Goal: Use online tool/utility: Utilize a website feature to perform a specific function

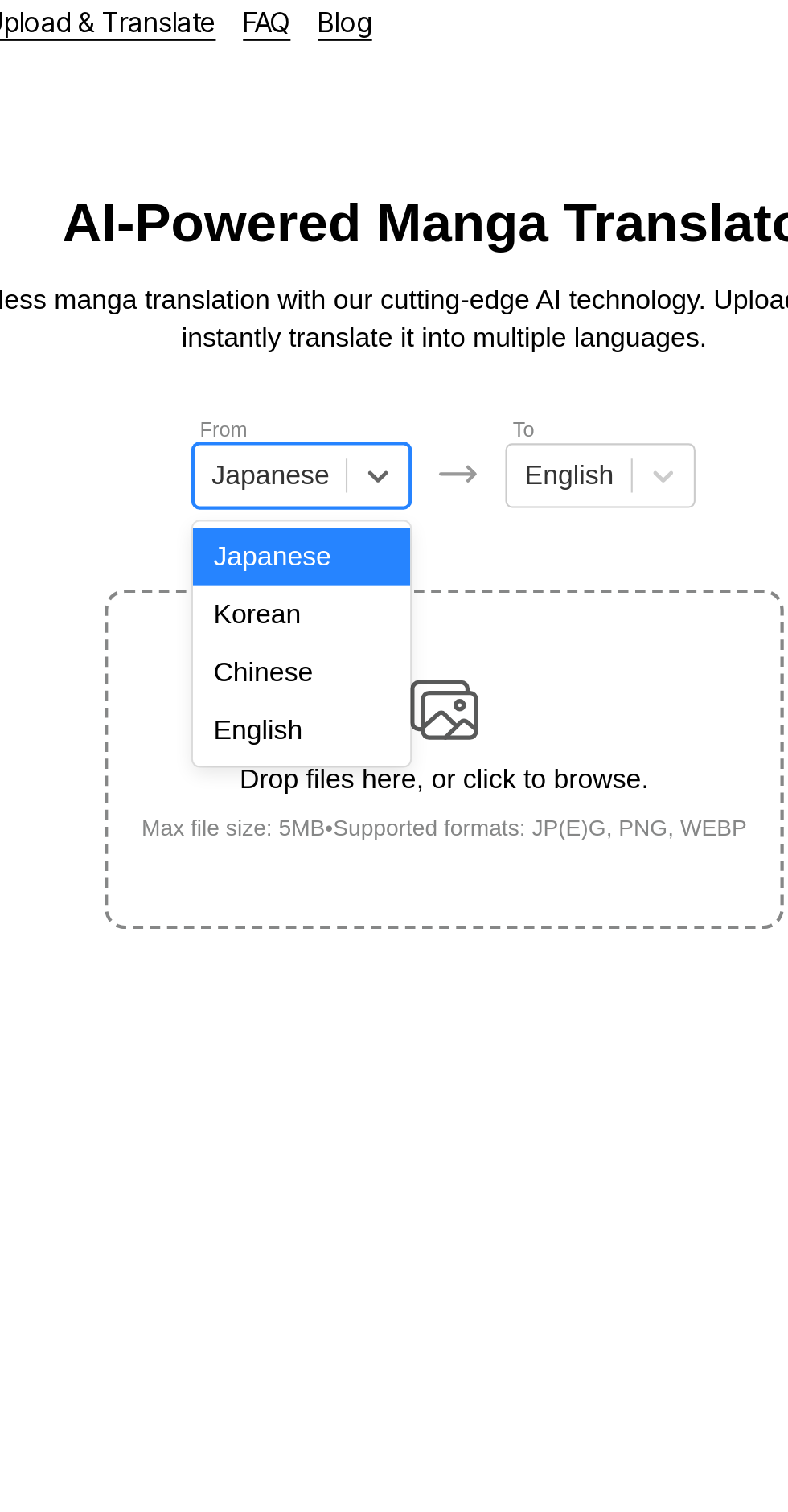
click at [348, 365] on div "English" at bounding box center [326, 361] width 103 height 27
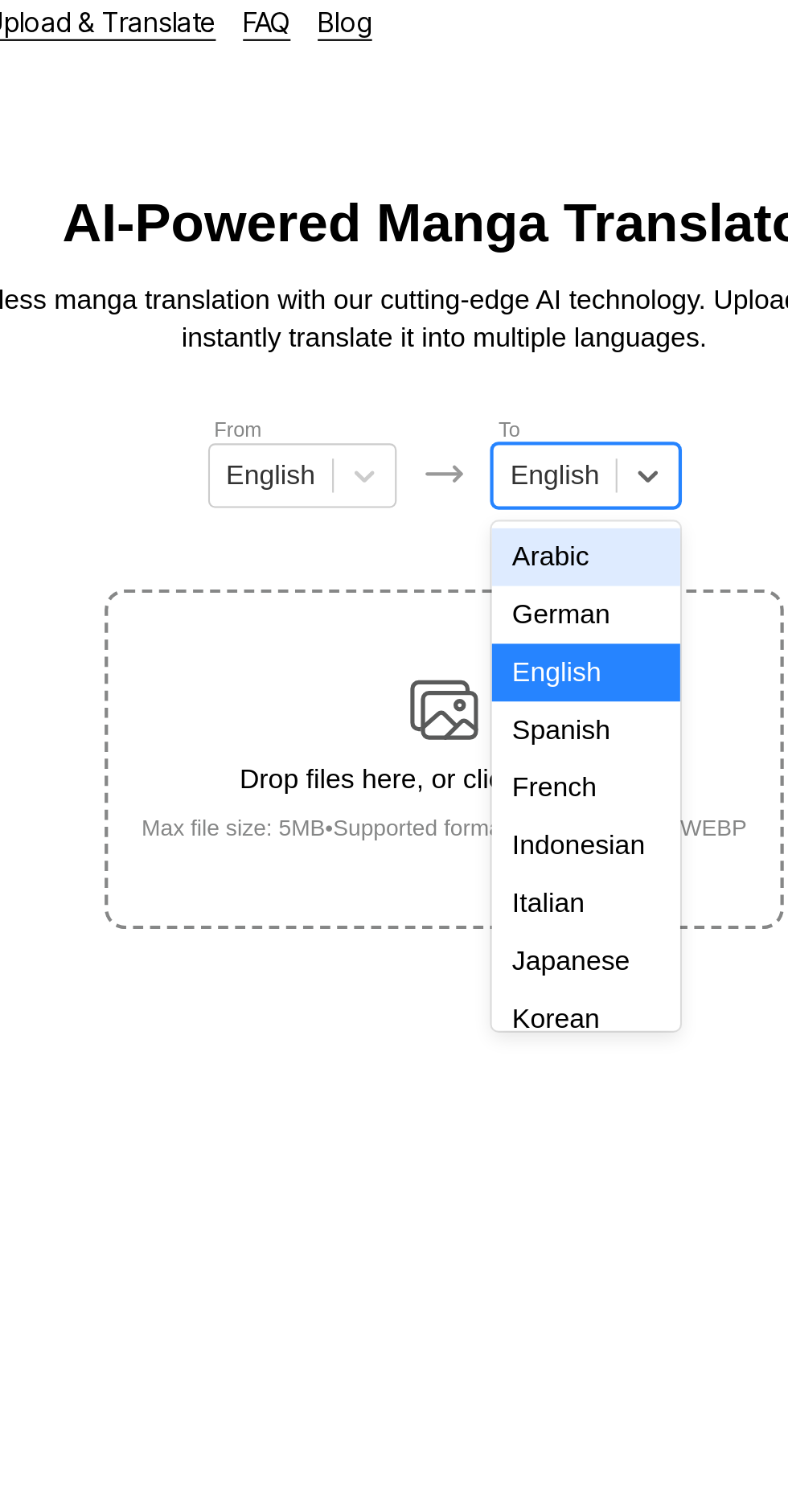
click at [470, 405] on div "Indonesian" at bounding box center [460, 416] width 89 height 27
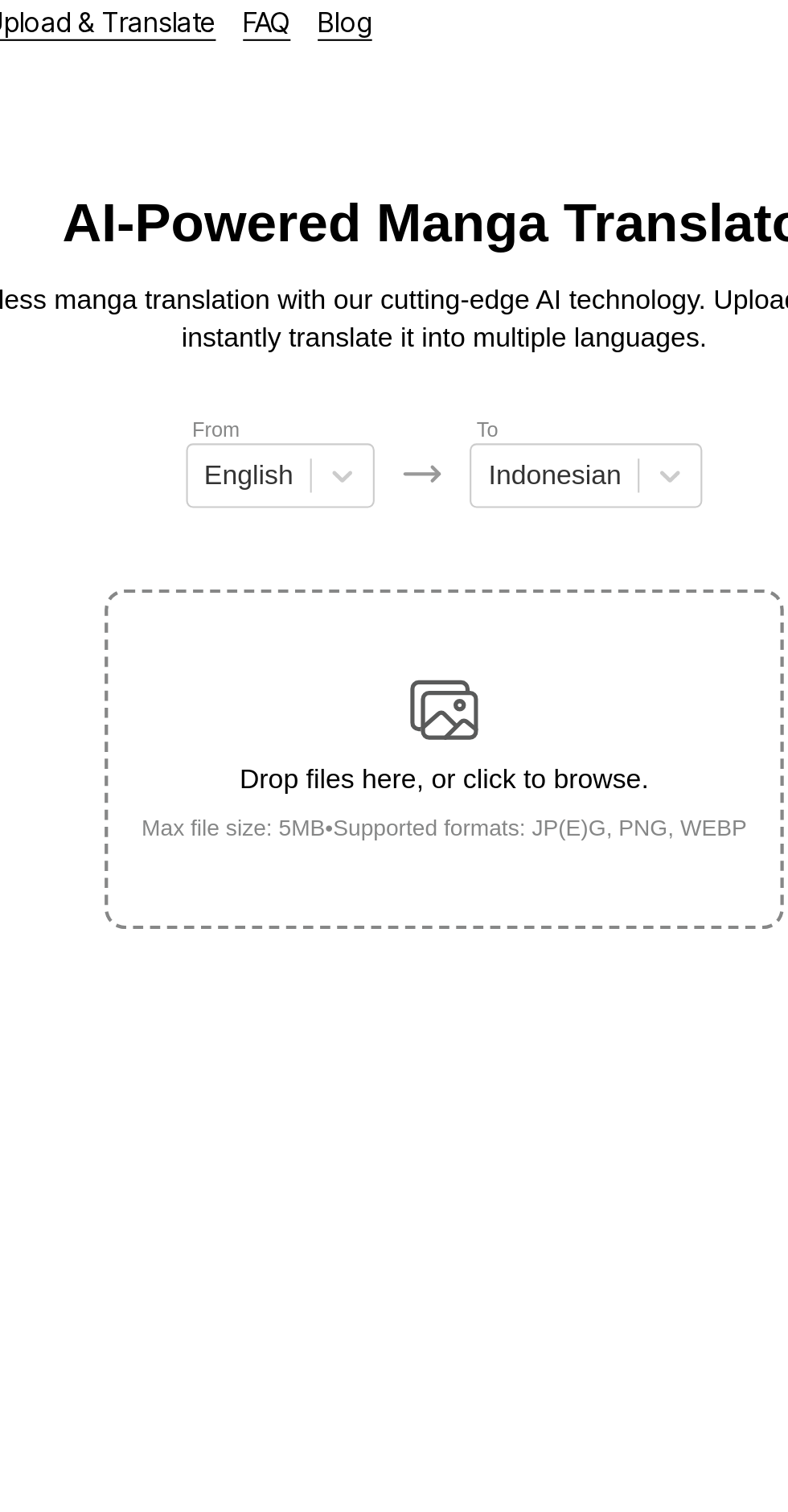
click at [418, 335] on div "Drop files here, or click to browse. Max file size: 5MB • Supported formats: JP…" at bounding box center [394, 375] width 313 height 78
click at [0, 0] on input "Drop files here, or click to browse. Max file size: 5MB • Supported formats: JP…" at bounding box center [0, 0] width 0 height 0
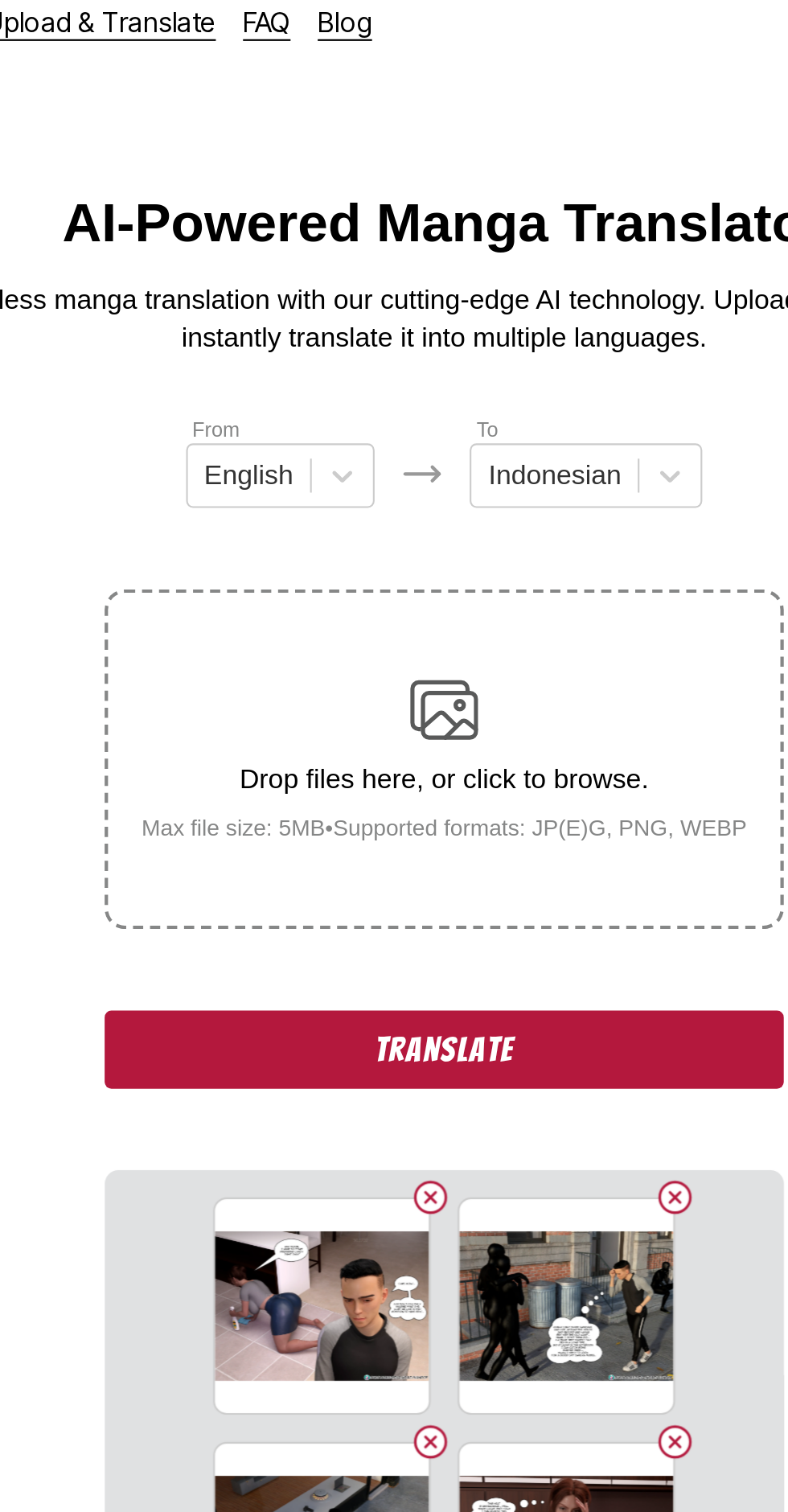
click at [491, 494] on button "Translate" at bounding box center [393, 512] width 322 height 37
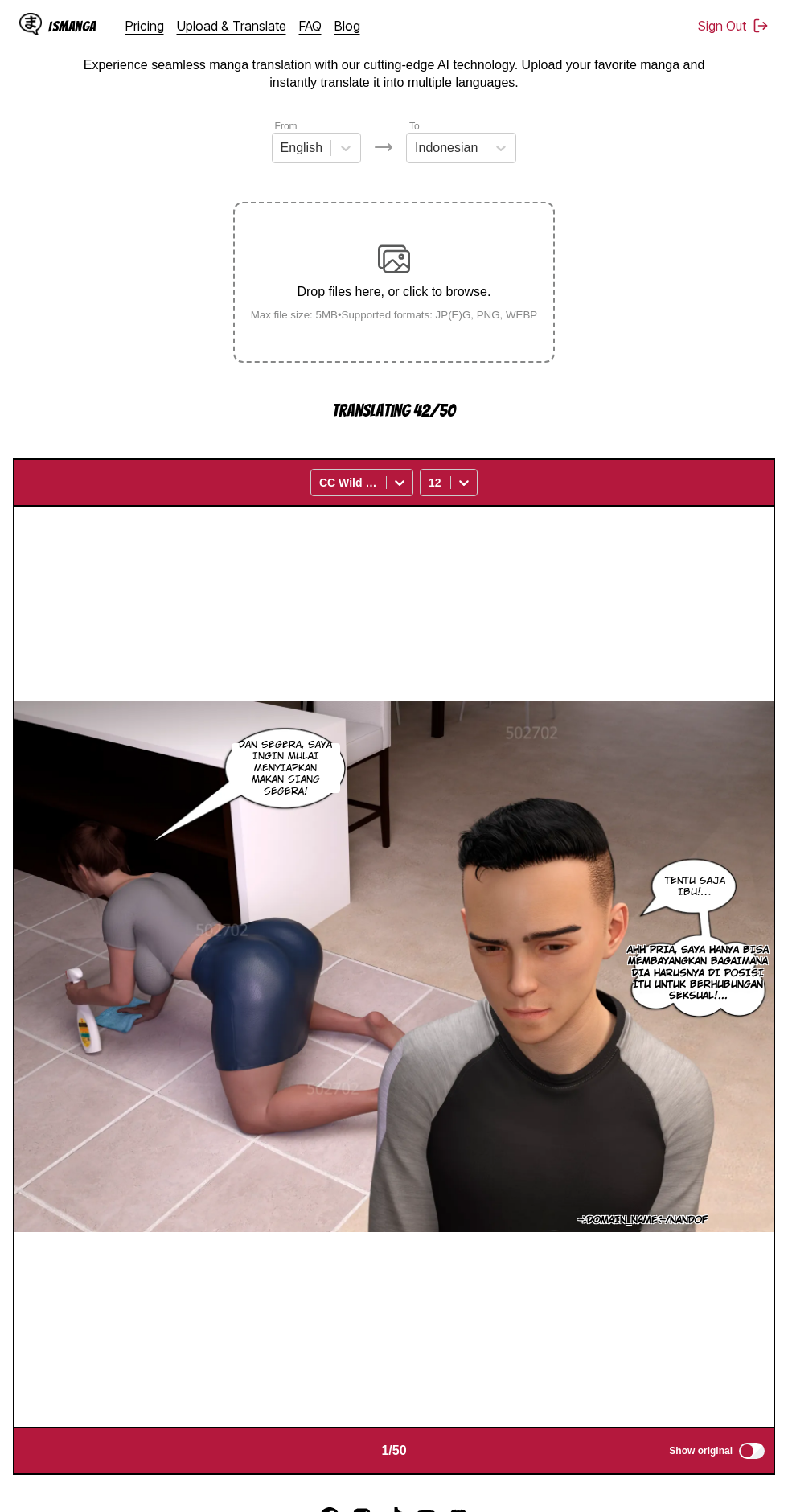
scroll to position [93, 0]
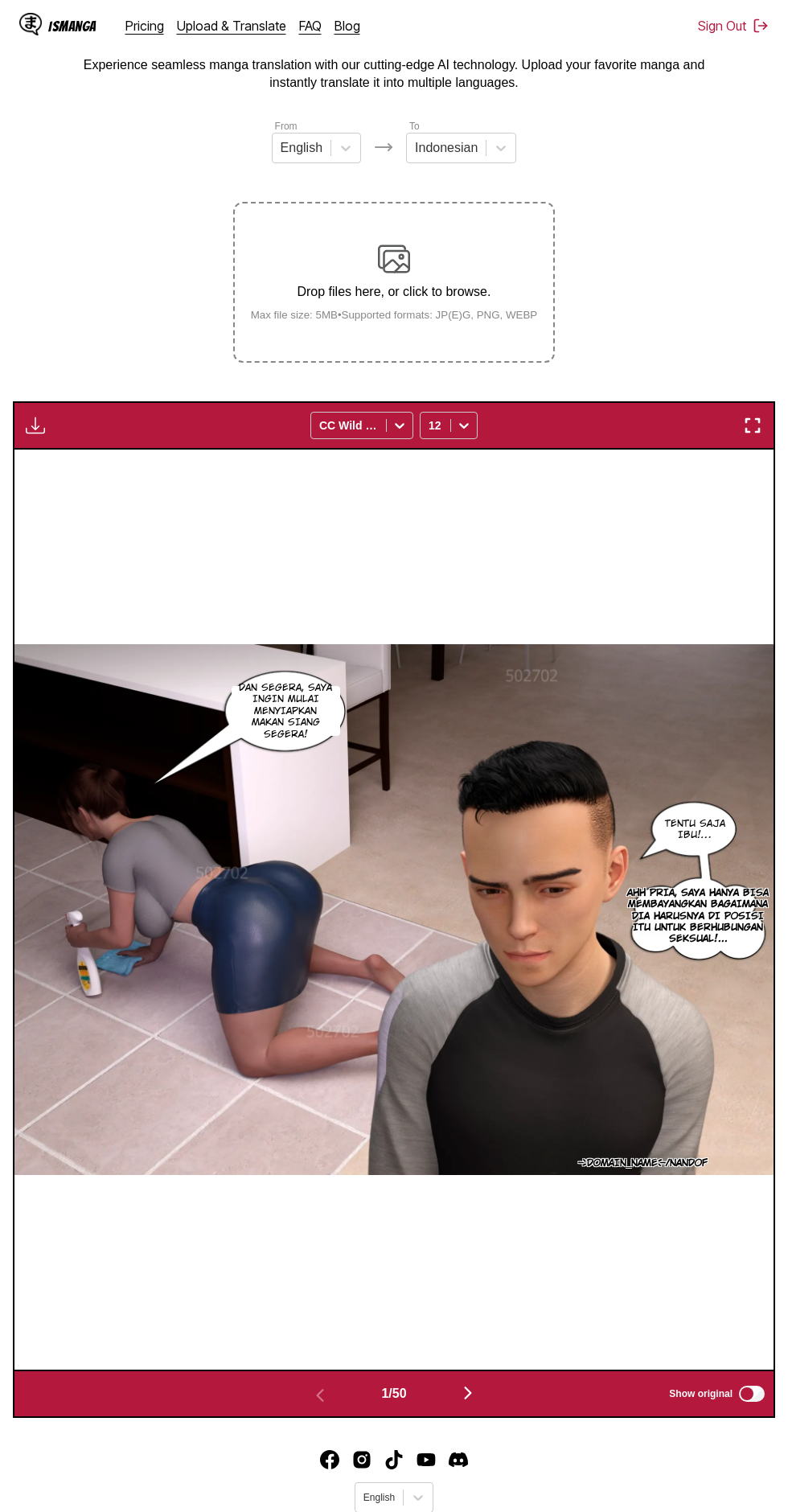
click at [42, 416] on img "button" at bounding box center [35, 425] width 20 height 20
click at [120, 460] on button "Download All" at bounding box center [78, 478] width 103 height 38
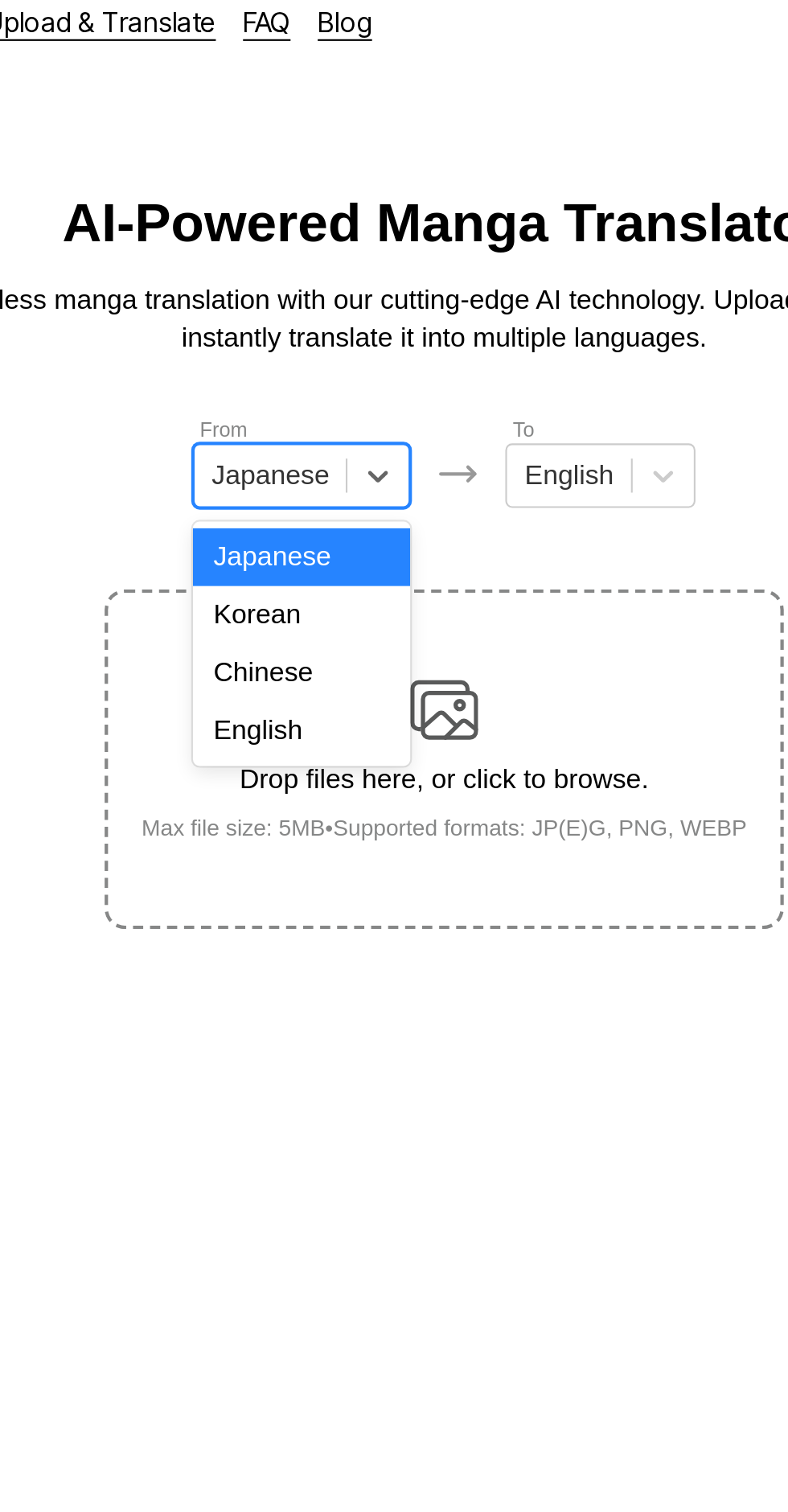
click at [333, 361] on div "English" at bounding box center [326, 361] width 103 height 27
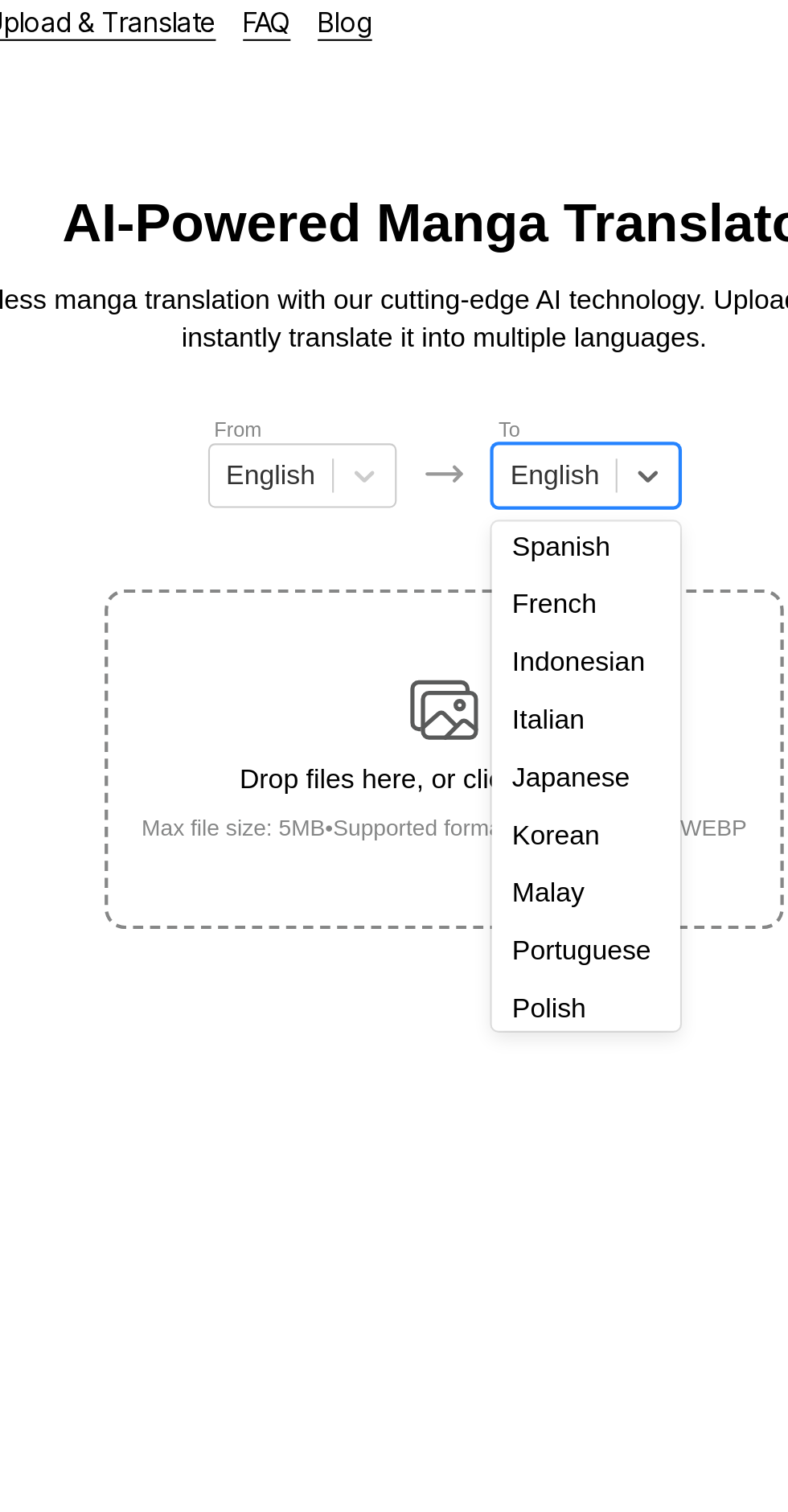
scroll to position [87, 0]
click at [467, 326] on div "Indonesian" at bounding box center [460, 329] width 89 height 27
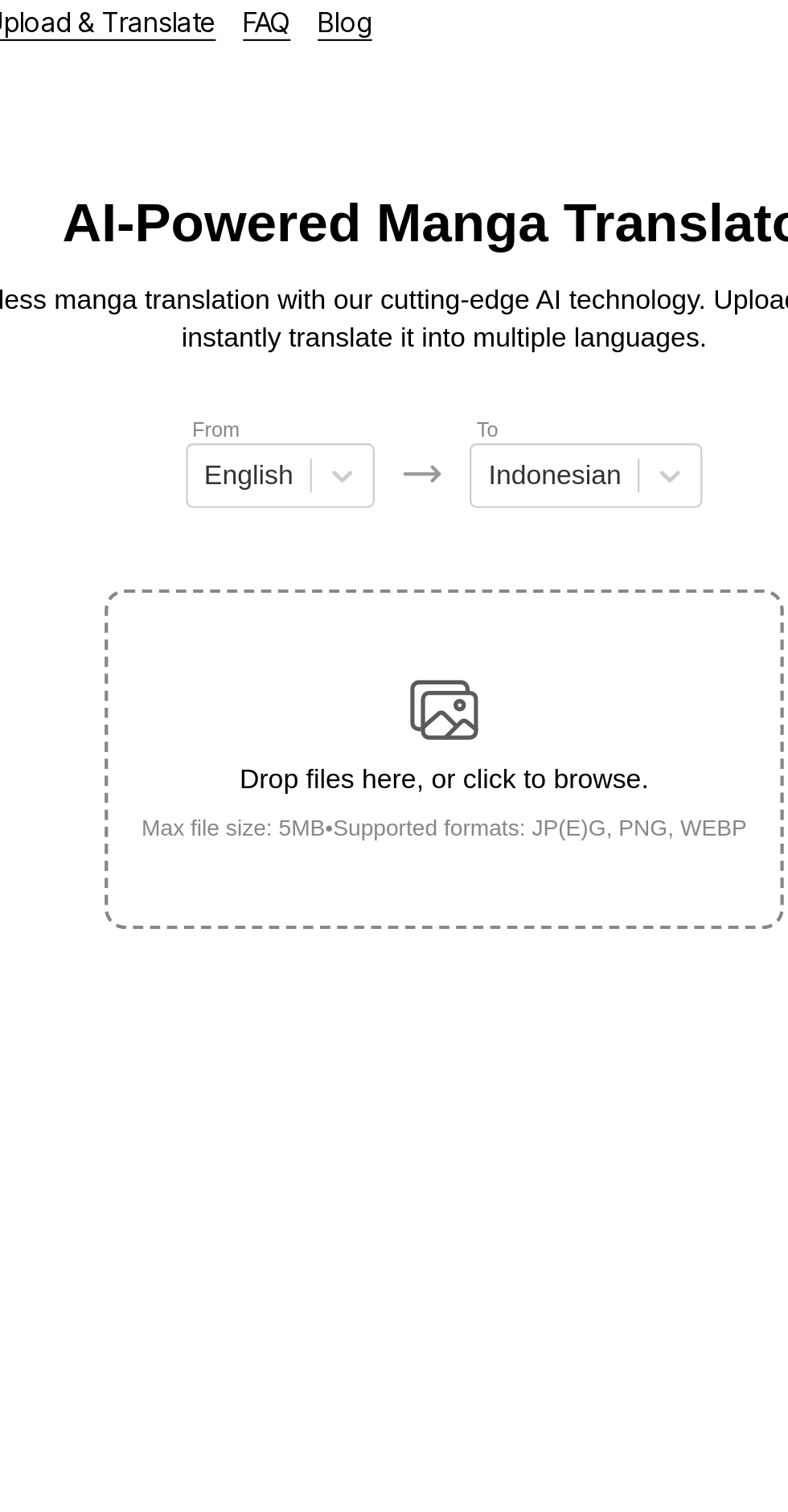
click at [403, 335] on img at bounding box center [394, 351] width 32 height 32
click at [0, 0] on input "Drop files here, or click to browse. Max file size: 5MB • Supported formats: JP…" at bounding box center [0, 0] width 0 height 0
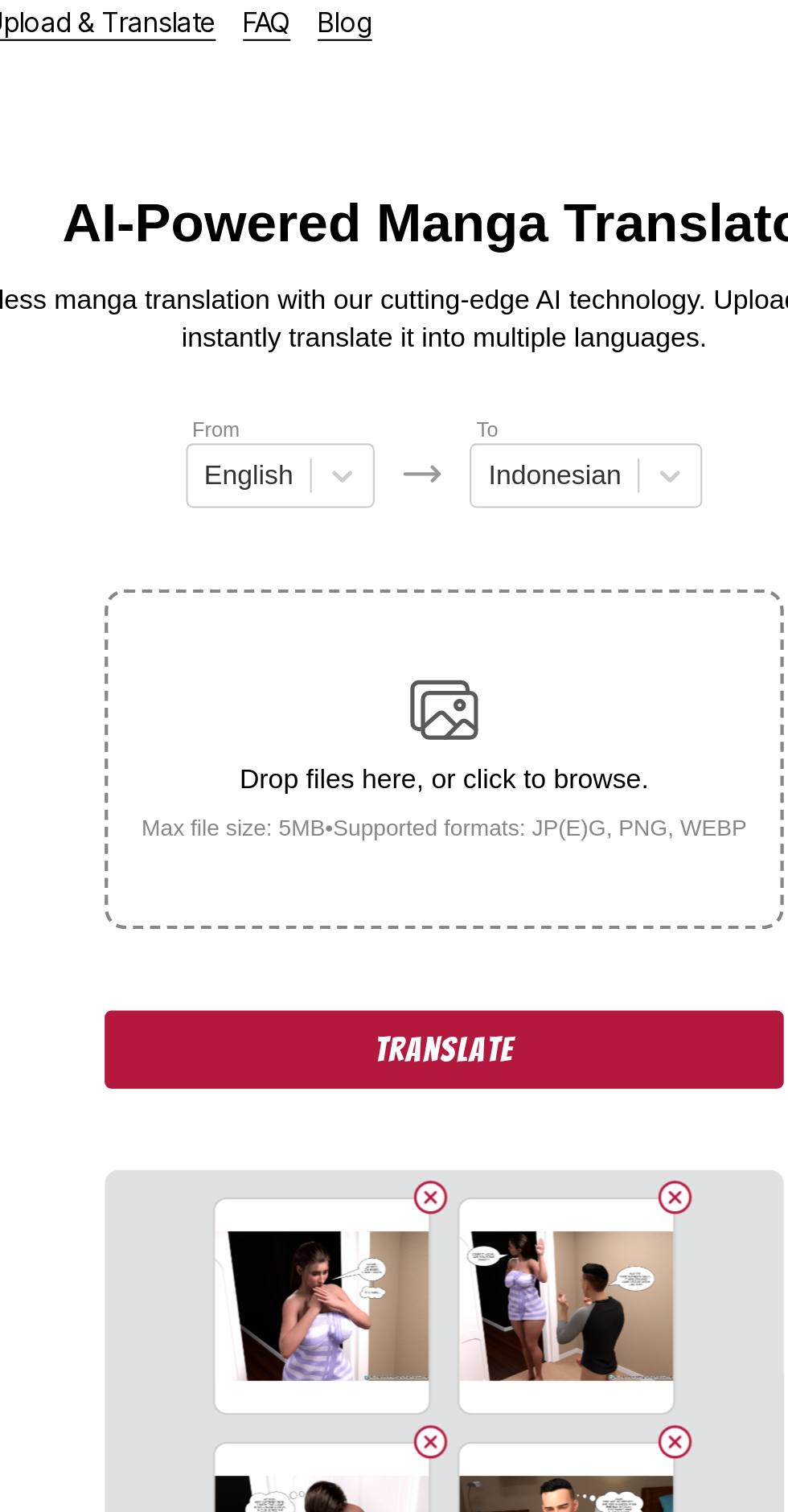
click at [470, 494] on button "Translate" at bounding box center [393, 512] width 322 height 37
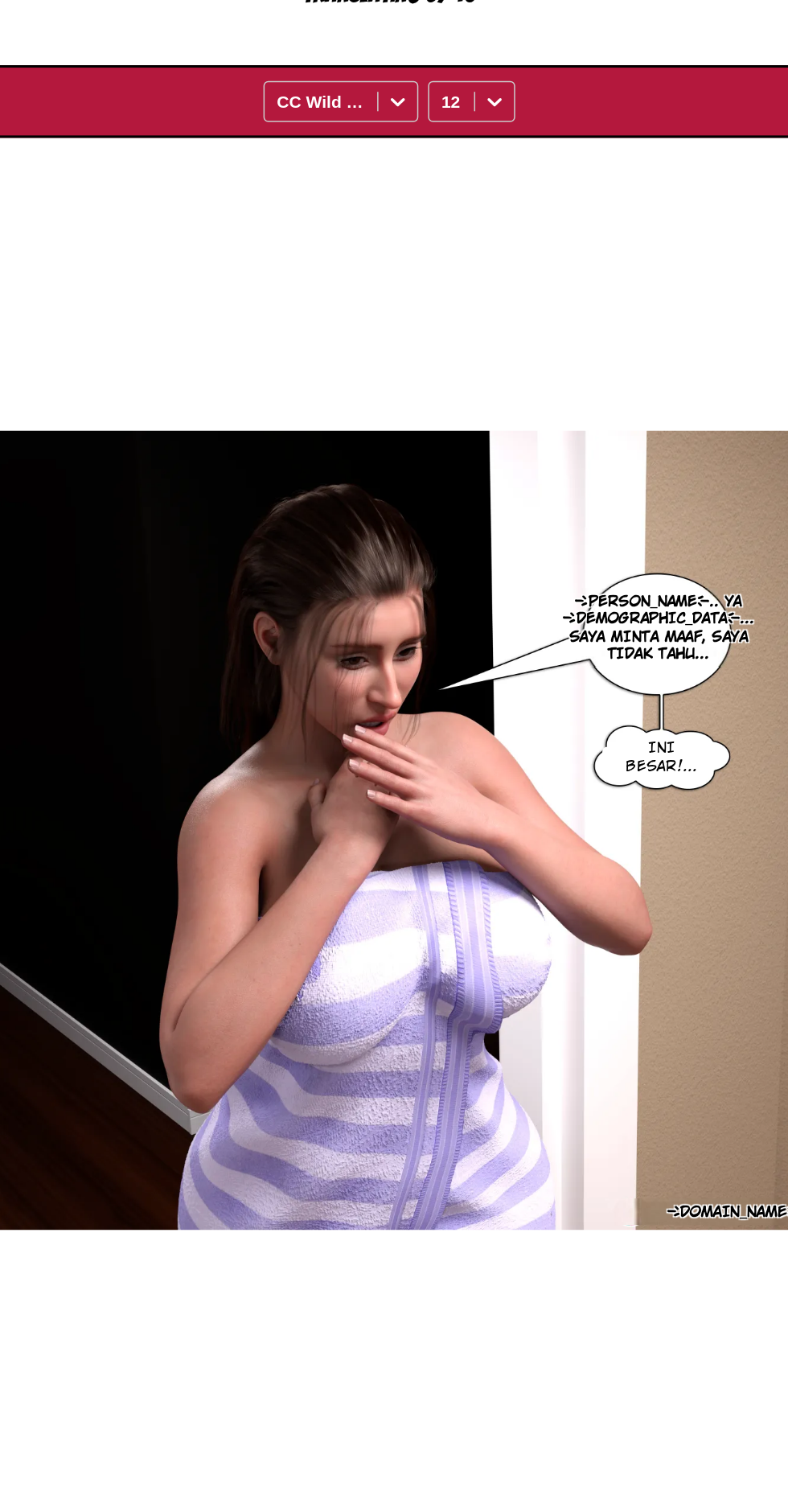
scroll to position [0, 0]
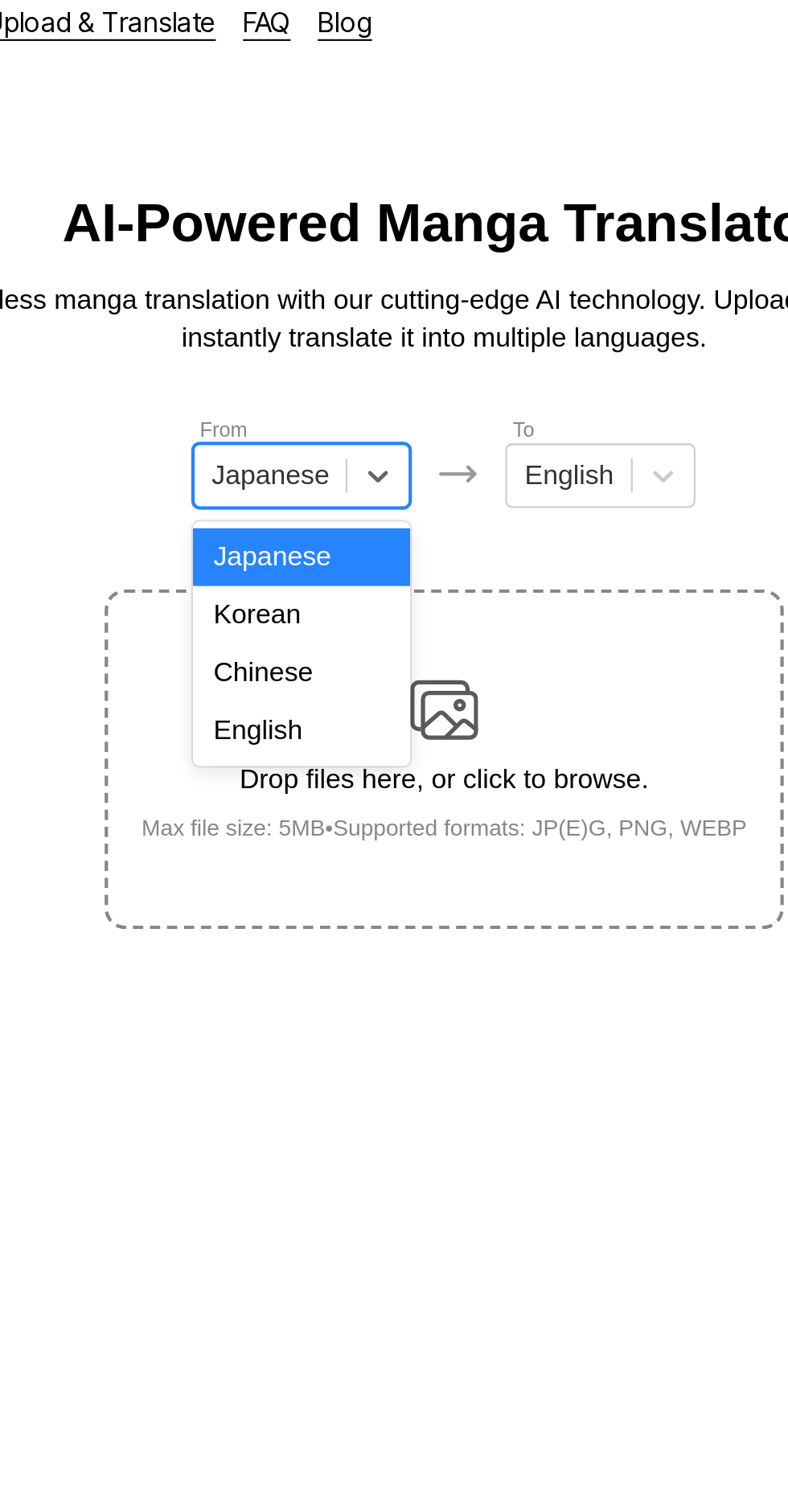
click at [336, 367] on div "English" at bounding box center [326, 361] width 103 height 27
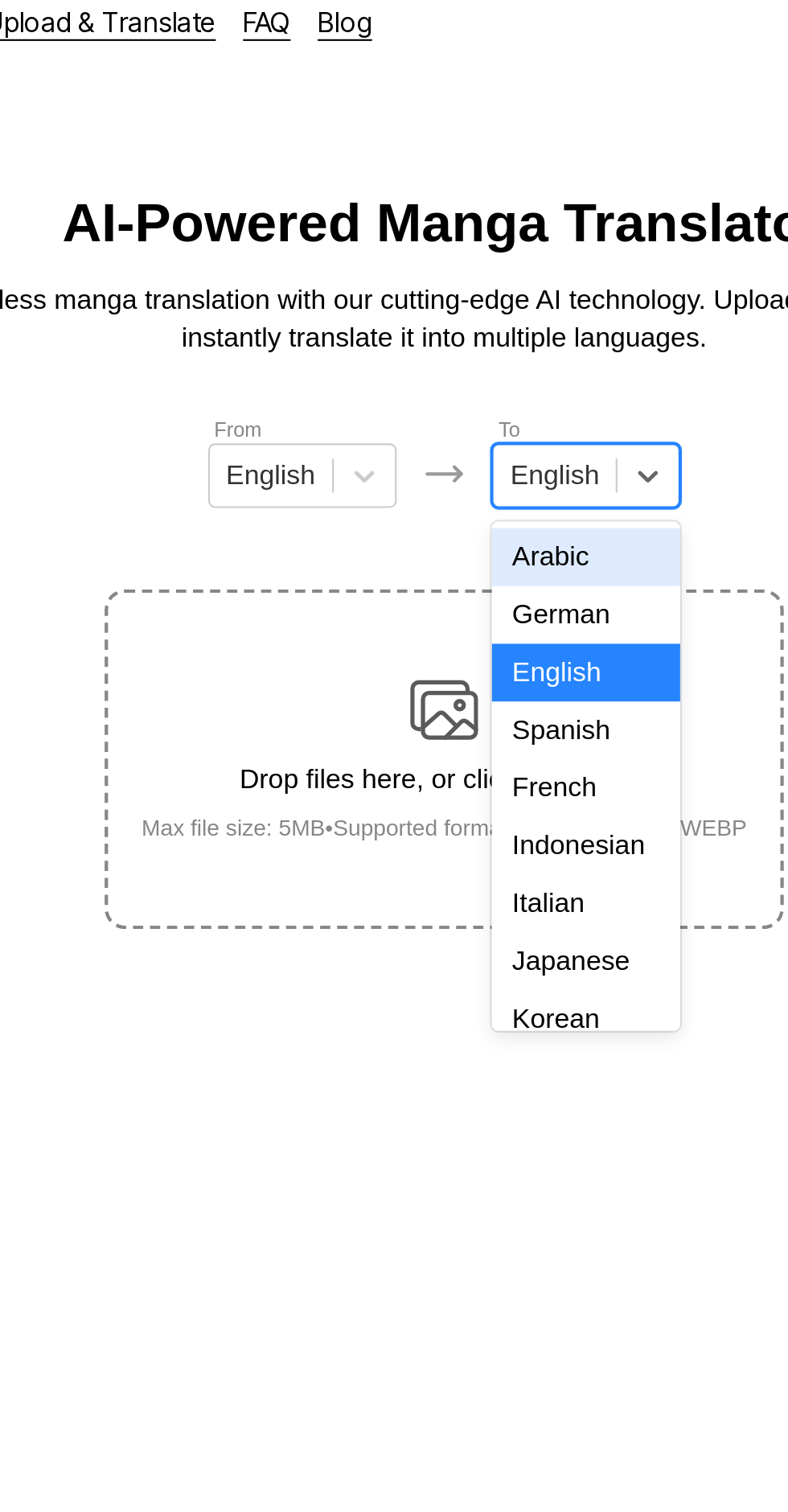
click at [468, 406] on div "Indonesian" at bounding box center [460, 416] width 89 height 27
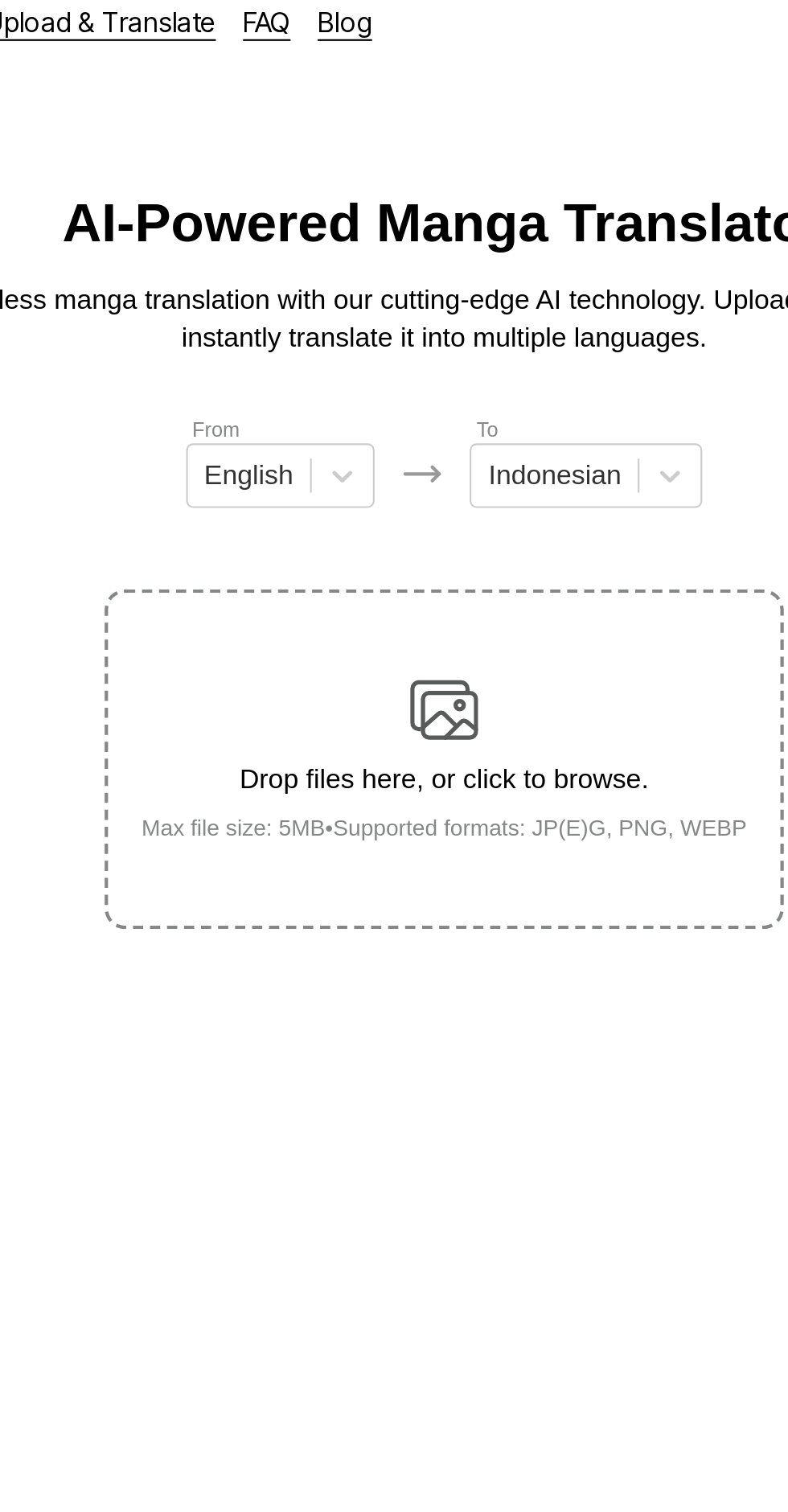
click at [390, 339] on img at bounding box center [394, 351] width 32 height 32
click at [0, 0] on input "Drop files here, or click to browse. Max file size: 5MB • Supported formats: JP…" at bounding box center [0, 0] width 0 height 0
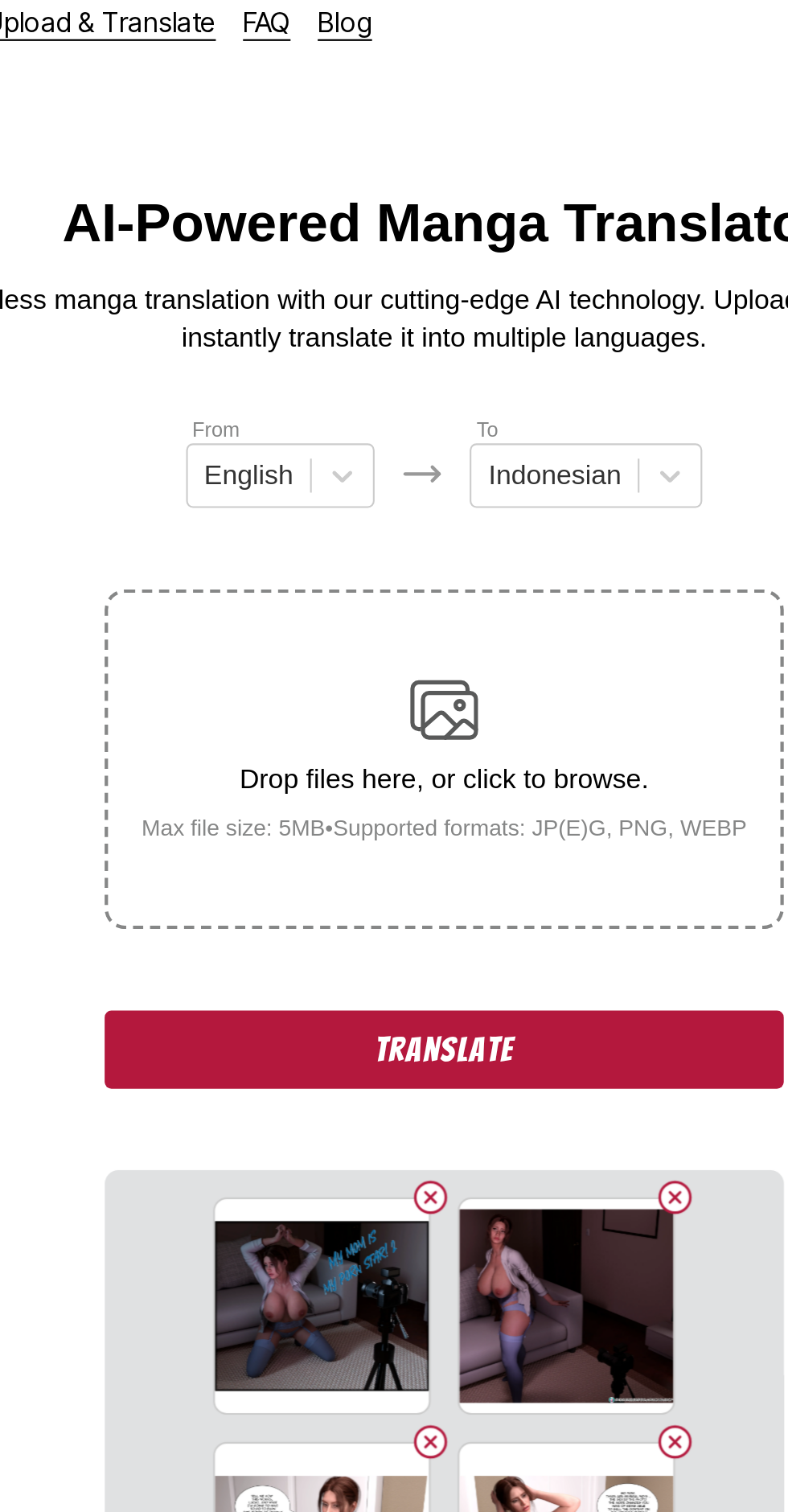
click at [449, 494] on button "Translate" at bounding box center [393, 512] width 322 height 37
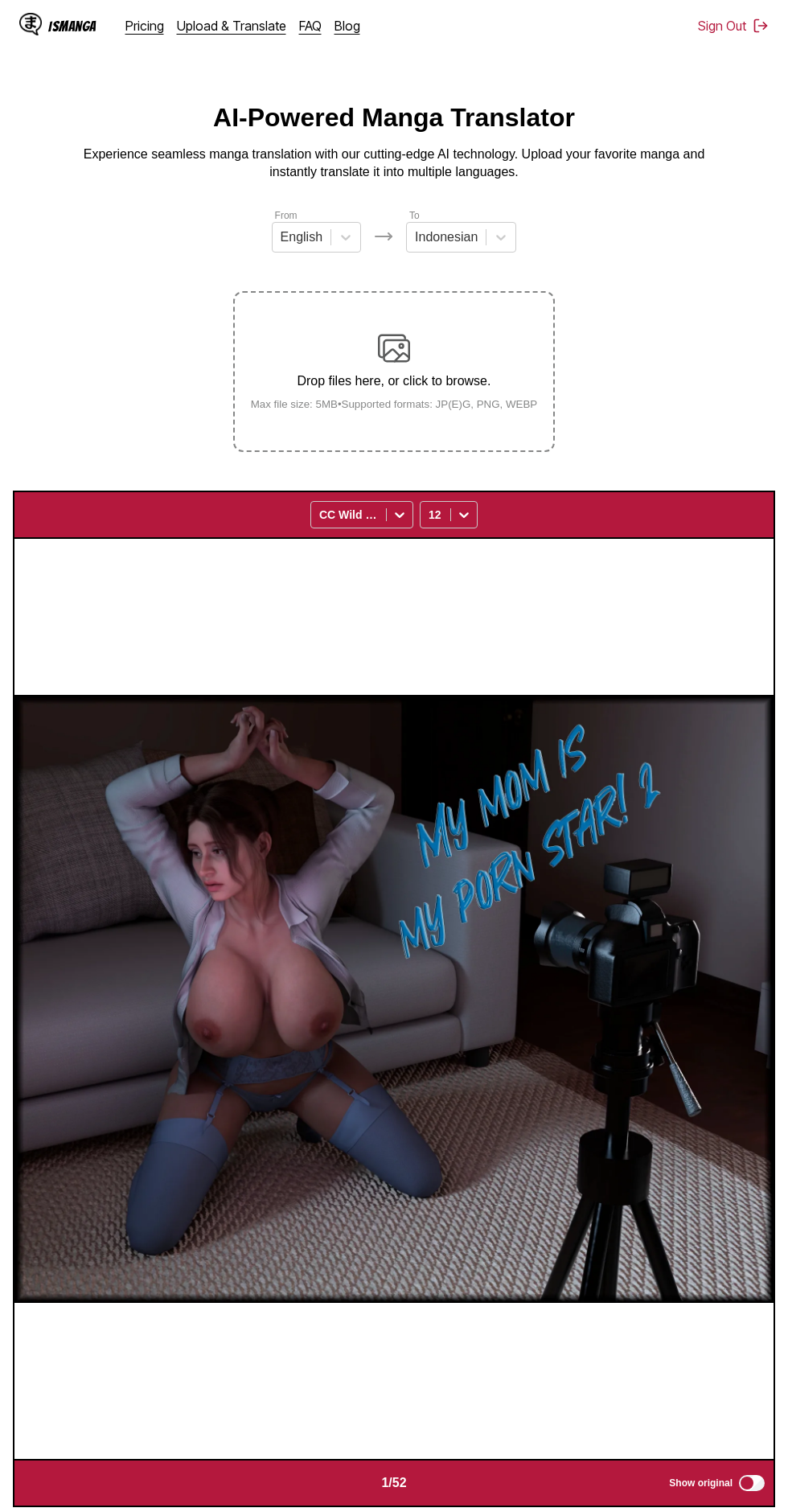
scroll to position [10, 0]
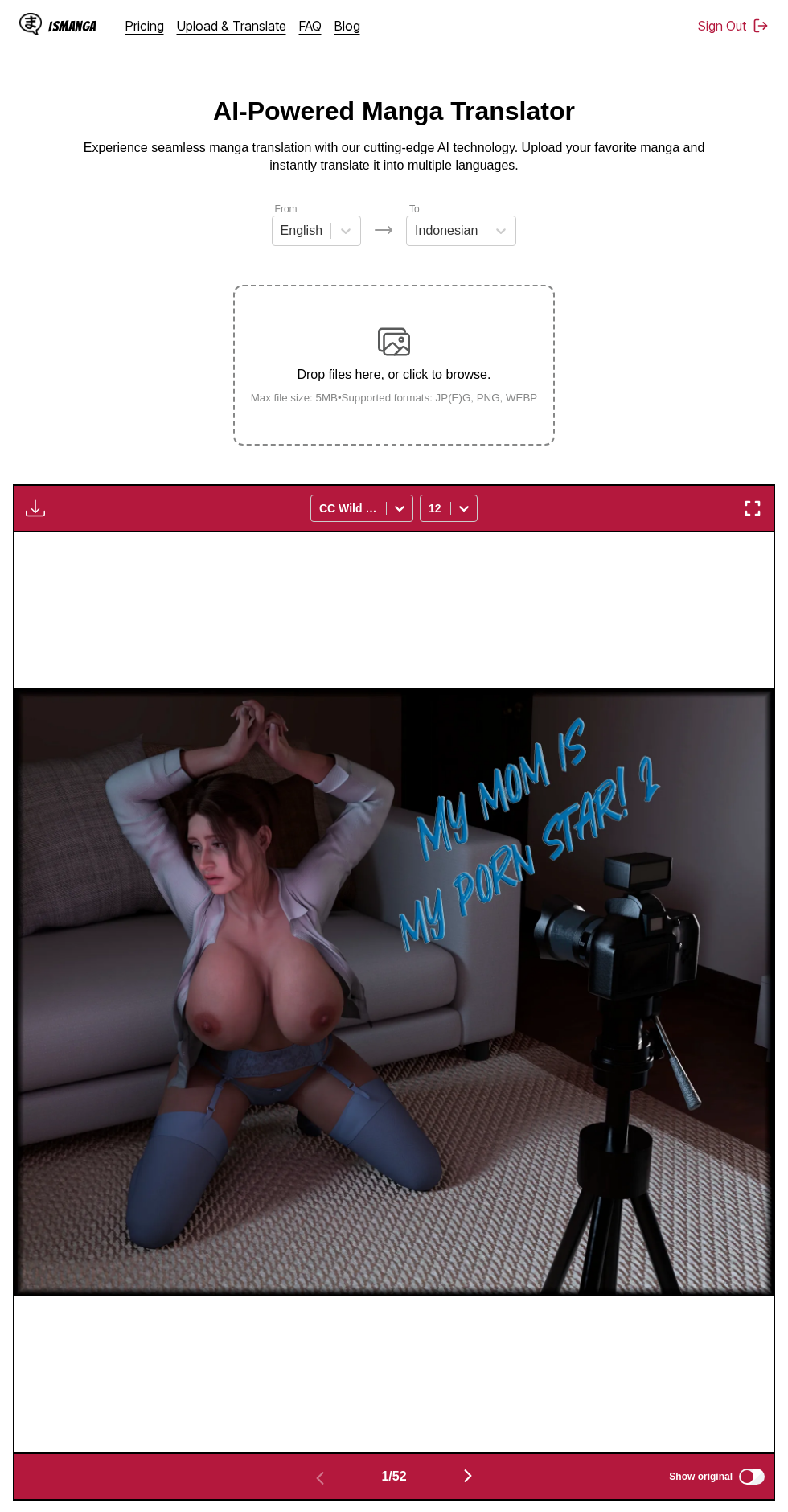
click at [491, 1465] on button "button" at bounding box center [467, 1477] width 97 height 23
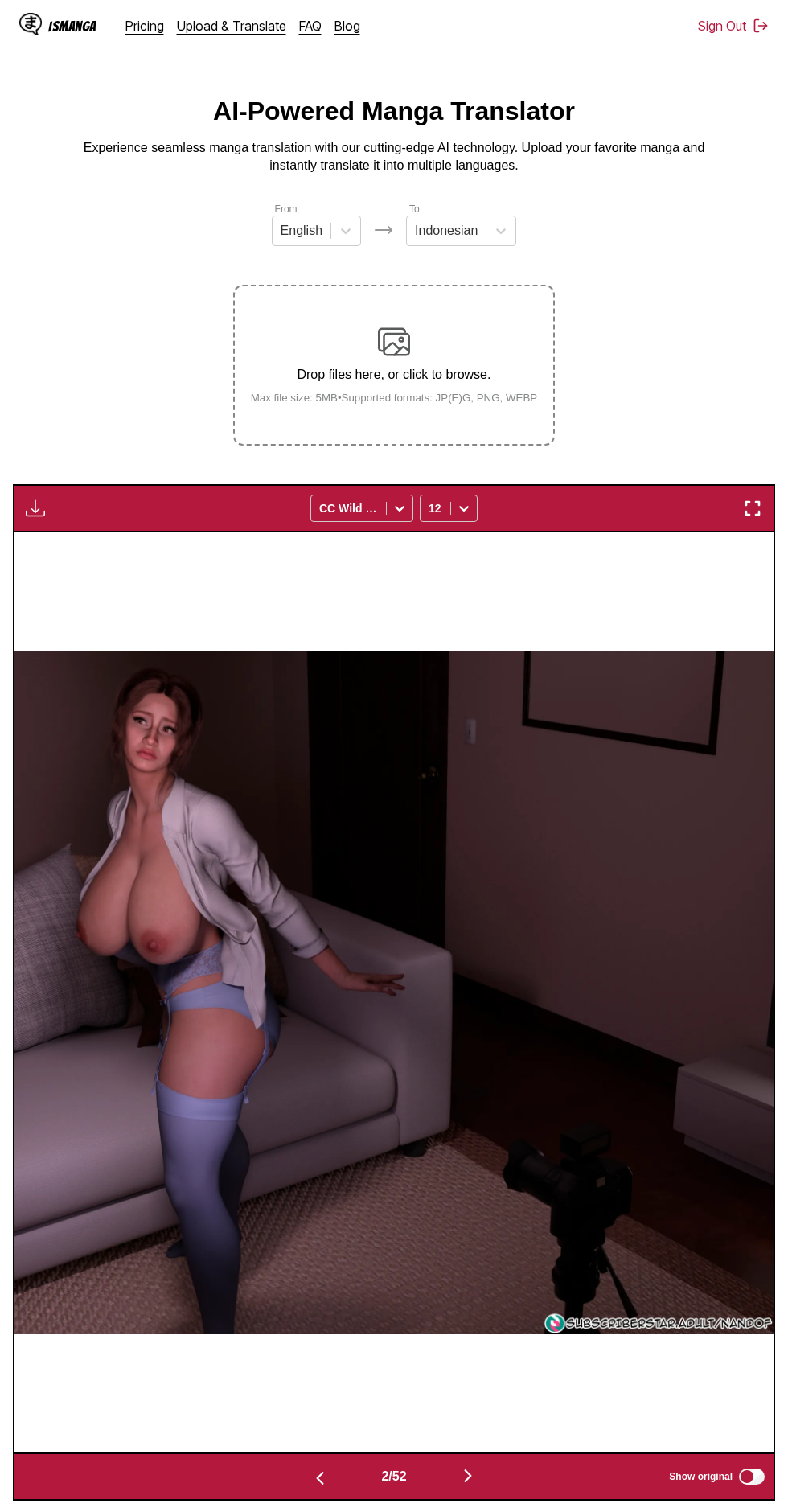
click at [491, 1465] on button "button" at bounding box center [467, 1477] width 97 height 23
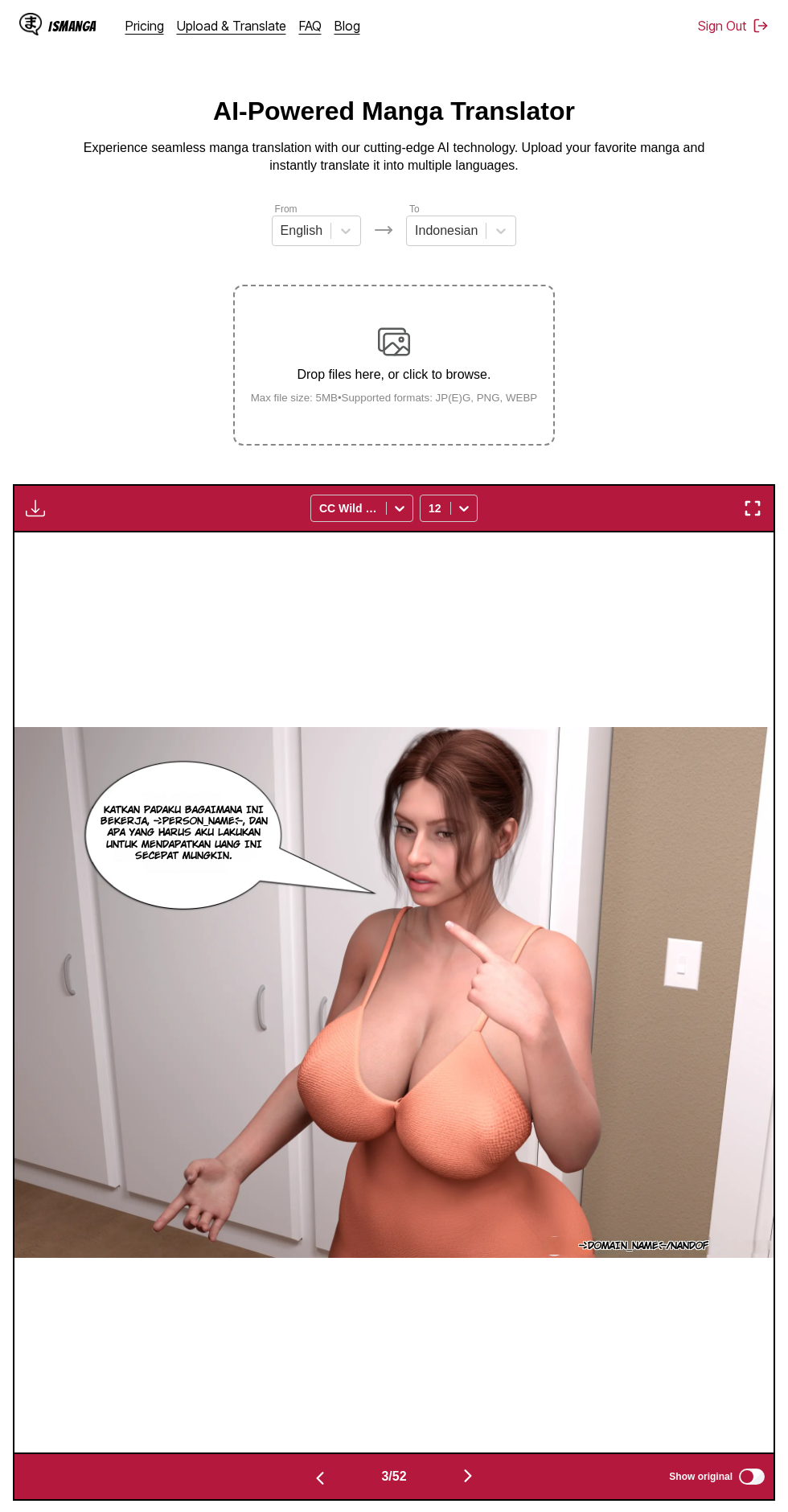
click at [36, 499] on img "button" at bounding box center [35, 509] width 20 height 20
click at [109, 543] on button "Download All" at bounding box center [78, 561] width 103 height 38
